Goal: Task Accomplishment & Management: Complete application form

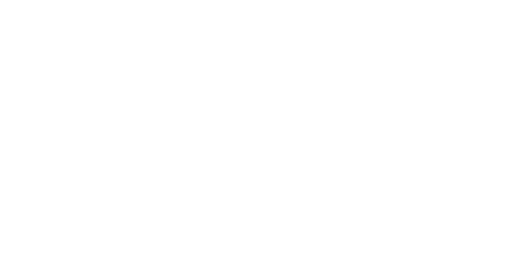
select select "Song"
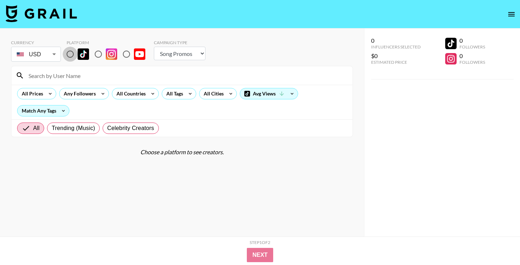
click at [73, 56] on input "radio" at bounding box center [70, 54] width 15 height 15
radio input "true"
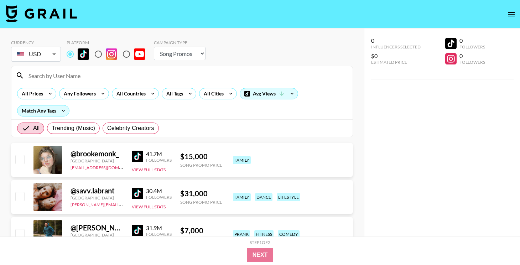
click at [78, 73] on input at bounding box center [186, 75] width 324 height 11
paste input "@jadennn1k"
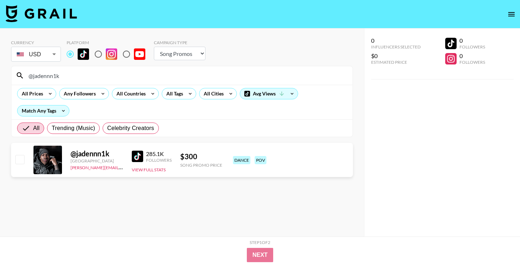
type input "@jadennn1k"
click at [25, 164] on div "@ jadennn1k [GEOGRAPHIC_DATA] [PERSON_NAME][EMAIL_ADDRESS][DOMAIN_NAME] 285.1K …" at bounding box center [182, 160] width 342 height 34
click at [22, 161] on input "checkbox" at bounding box center [19, 159] width 9 height 9
checkbox input "true"
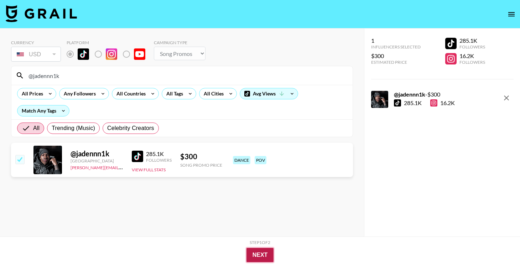
click at [259, 254] on button "Next" at bounding box center [259, 255] width 27 height 14
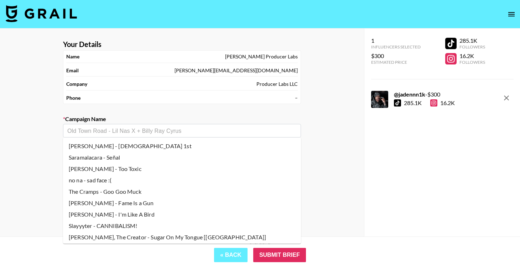
click at [152, 131] on input "text" at bounding box center [181, 131] width 229 height 8
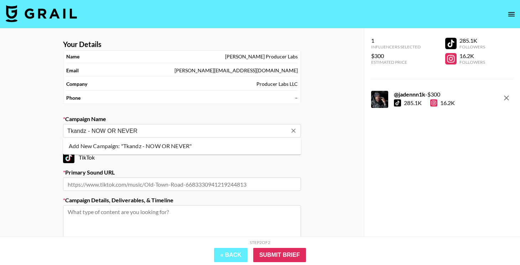
click at [149, 149] on li "Add New Campaign: "Tkandz - NOW OR NEVER"" at bounding box center [182, 145] width 238 height 11
type input "Tkandz - NOW OR NEVER"
click at [131, 183] on input "text" at bounding box center [182, 184] width 238 height 14
click at [192, 184] on input "text" at bounding box center [182, 184] width 238 height 14
paste input "[URL][DOMAIN_NAME]"
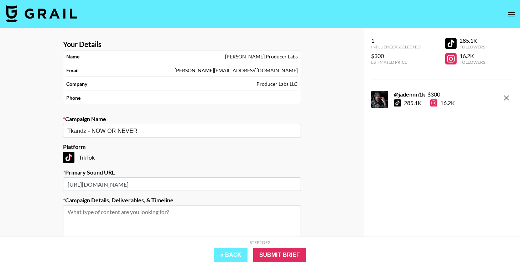
type input "[URL][DOMAIN_NAME]"
click at [151, 221] on textarea at bounding box center [182, 231] width 238 height 53
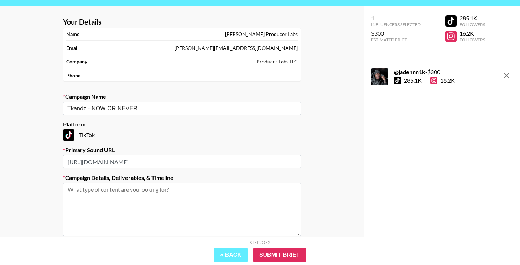
paste textarea "Comedic/relatable text-on-screen or text-on-screen hyping Tkandz/British rap"
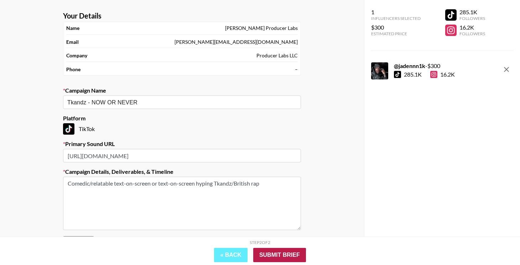
type textarea "Comedic/relatable text-on-screen or text-on-screen hyping Tkandz/British rap"
click at [291, 254] on input "Submit Brief" at bounding box center [279, 255] width 53 height 14
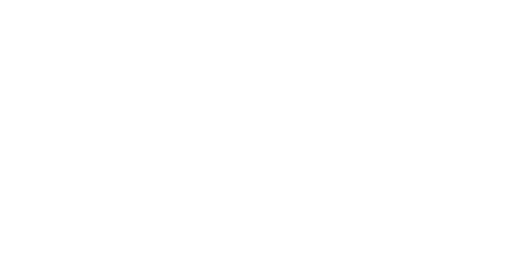
select select "Song"
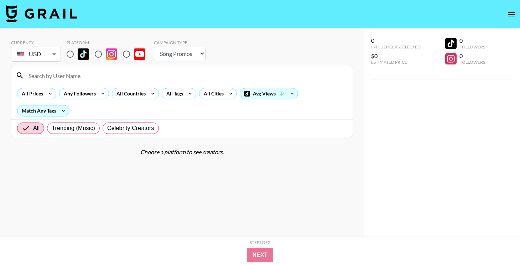
click at [72, 55] on input "radio" at bounding box center [70, 54] width 15 height 15
radio input "true"
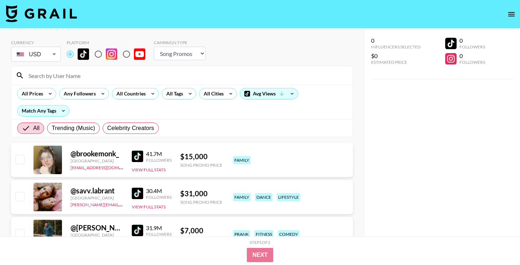
click at [67, 82] on div at bounding box center [181, 75] width 341 height 19
click at [68, 74] on input at bounding box center [186, 75] width 324 height 11
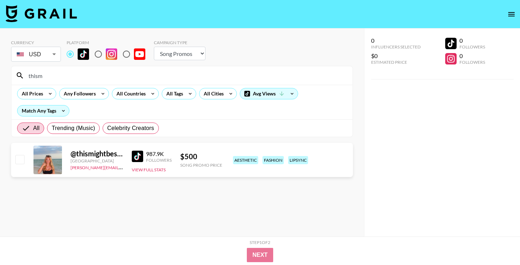
type input "thism"
click at [17, 162] on input "checkbox" at bounding box center [19, 159] width 9 height 9
checkbox input "true"
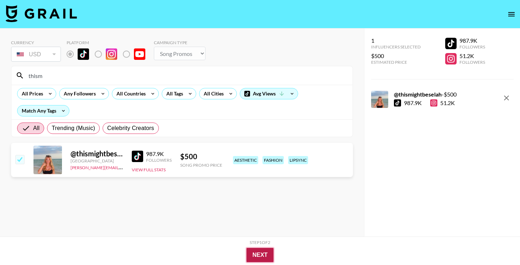
click at [255, 251] on button "Next" at bounding box center [259, 255] width 27 height 14
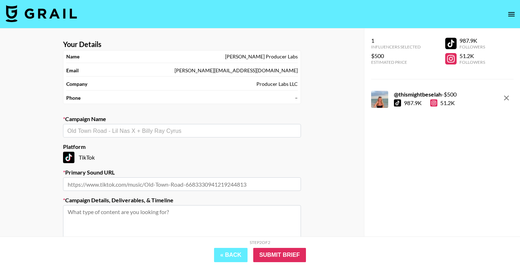
click at [155, 130] on input "text" at bounding box center [181, 131] width 229 height 8
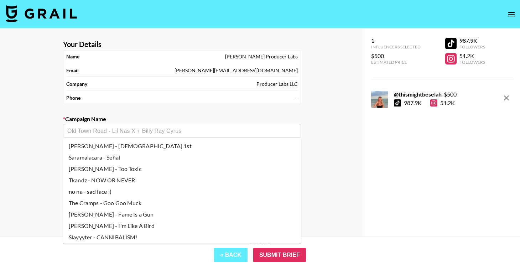
click at [149, 147] on li "[PERSON_NAME] - [DEMOGRAPHIC_DATA] 1st" at bounding box center [182, 145] width 238 height 11
type input "[PERSON_NAME] - [DEMOGRAPHIC_DATA] 1st"
type input "https://www.tiktok.com/music/God-1st-7546397958116248333"
type textarea "TikTok -- TikTok -- Creative: Religious TOS Topics: - being blessed because... …"
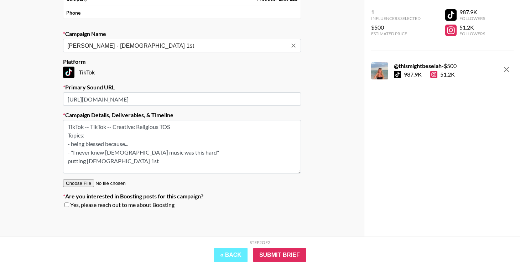
scroll to position [85, 0]
click at [278, 252] on input "Submit Brief" at bounding box center [279, 255] width 53 height 14
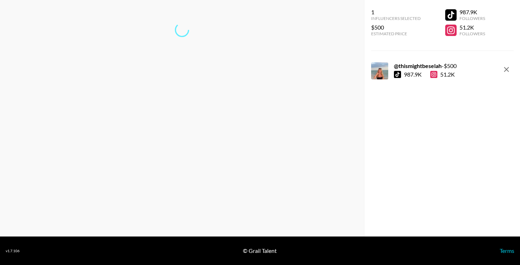
scroll to position [28, 0]
